Goal: Find specific page/section

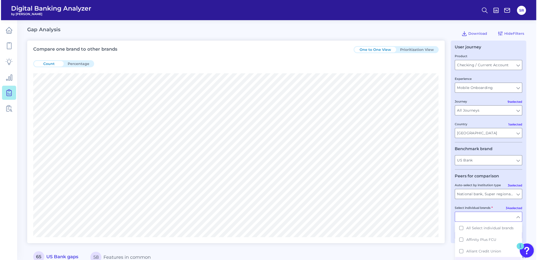
scroll to position [1043, 0]
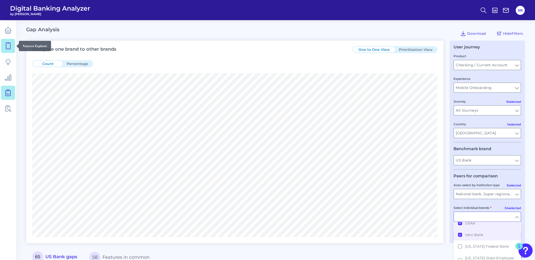
click at [10, 46] on icon at bounding box center [8, 45] width 7 height 7
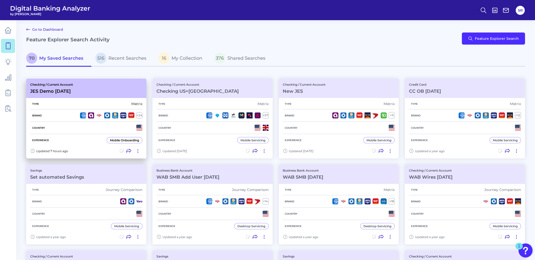
click at [96, 88] on div "Checking / Current Account JES Demo Aug 22 2025" at bounding box center [86, 88] width 120 height 19
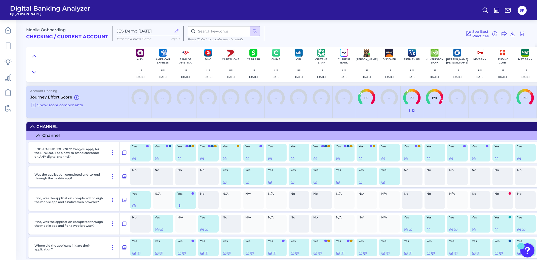
drag, startPoint x: 341, startPoint y: 259, endPoint x: 474, endPoint y: 266, distance: 133.1
click at [474, 260] on html "Digital Banking Analyzer by Curinos SR Mobile Onboarding Checking / Current Acc…" at bounding box center [268, 130] width 537 height 260
